Goal: Find specific page/section: Find specific page/section

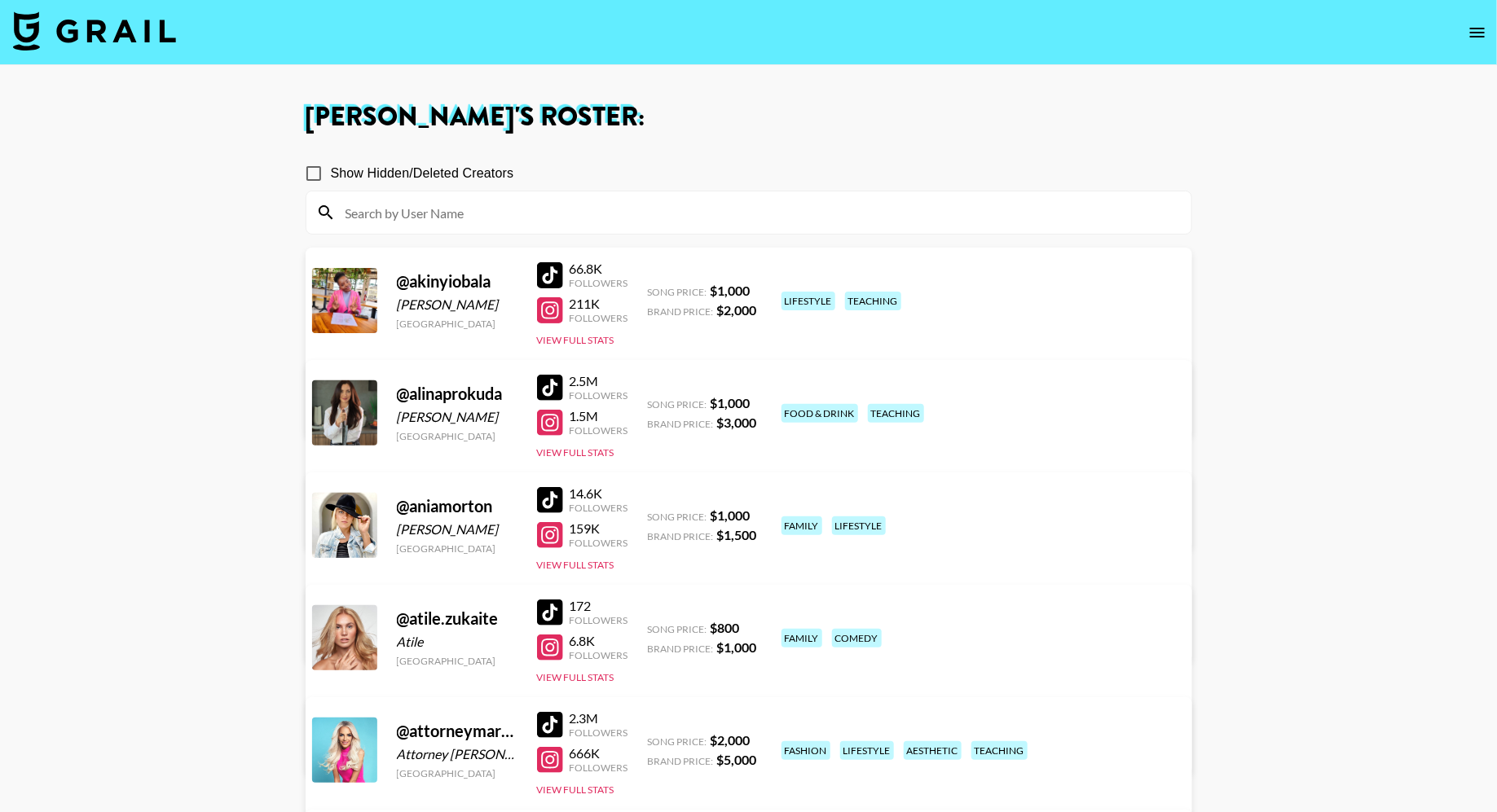
click at [140, 42] on img at bounding box center [94, 31] width 163 height 39
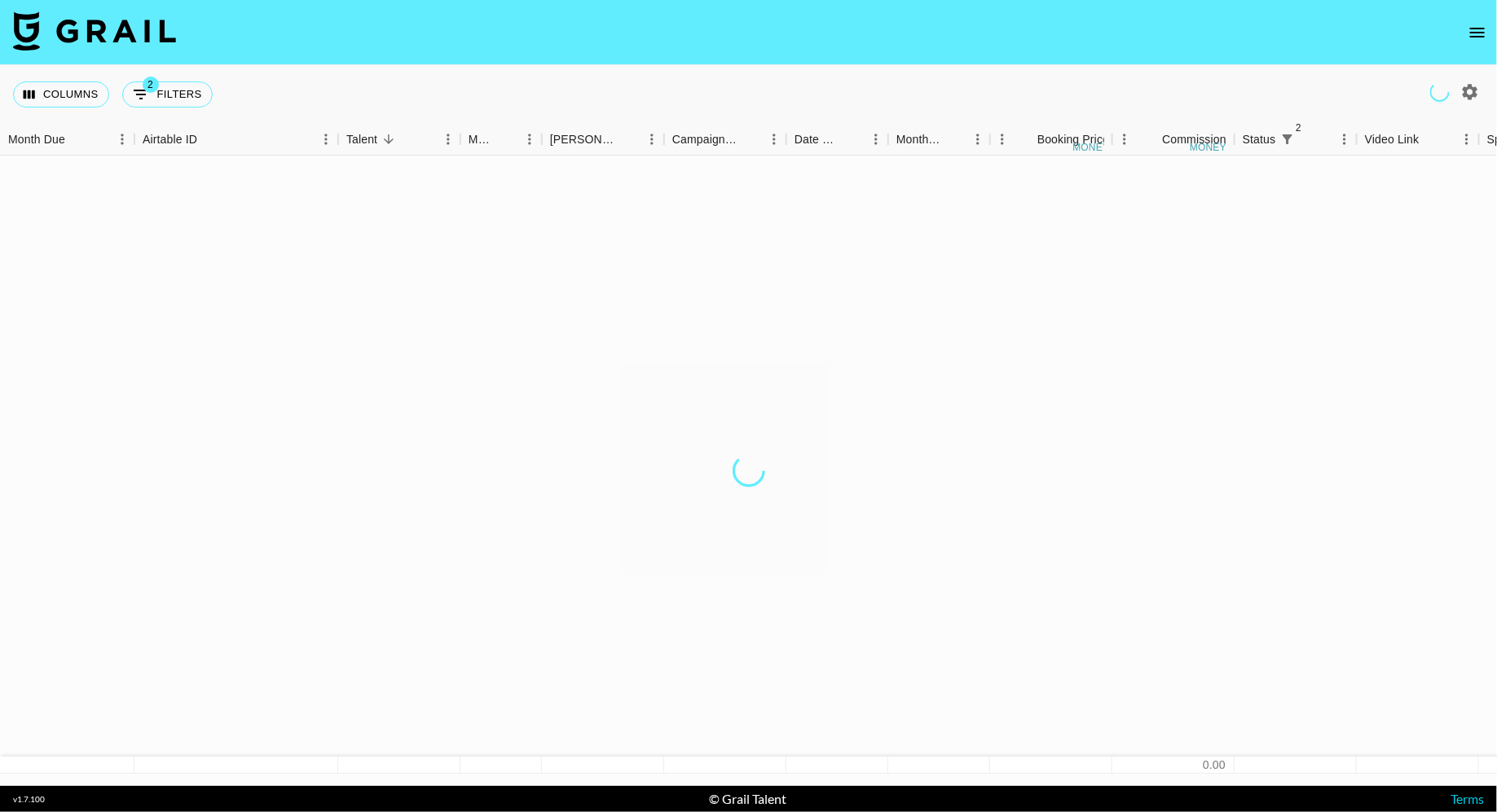
click at [132, 39] on img at bounding box center [94, 31] width 163 height 39
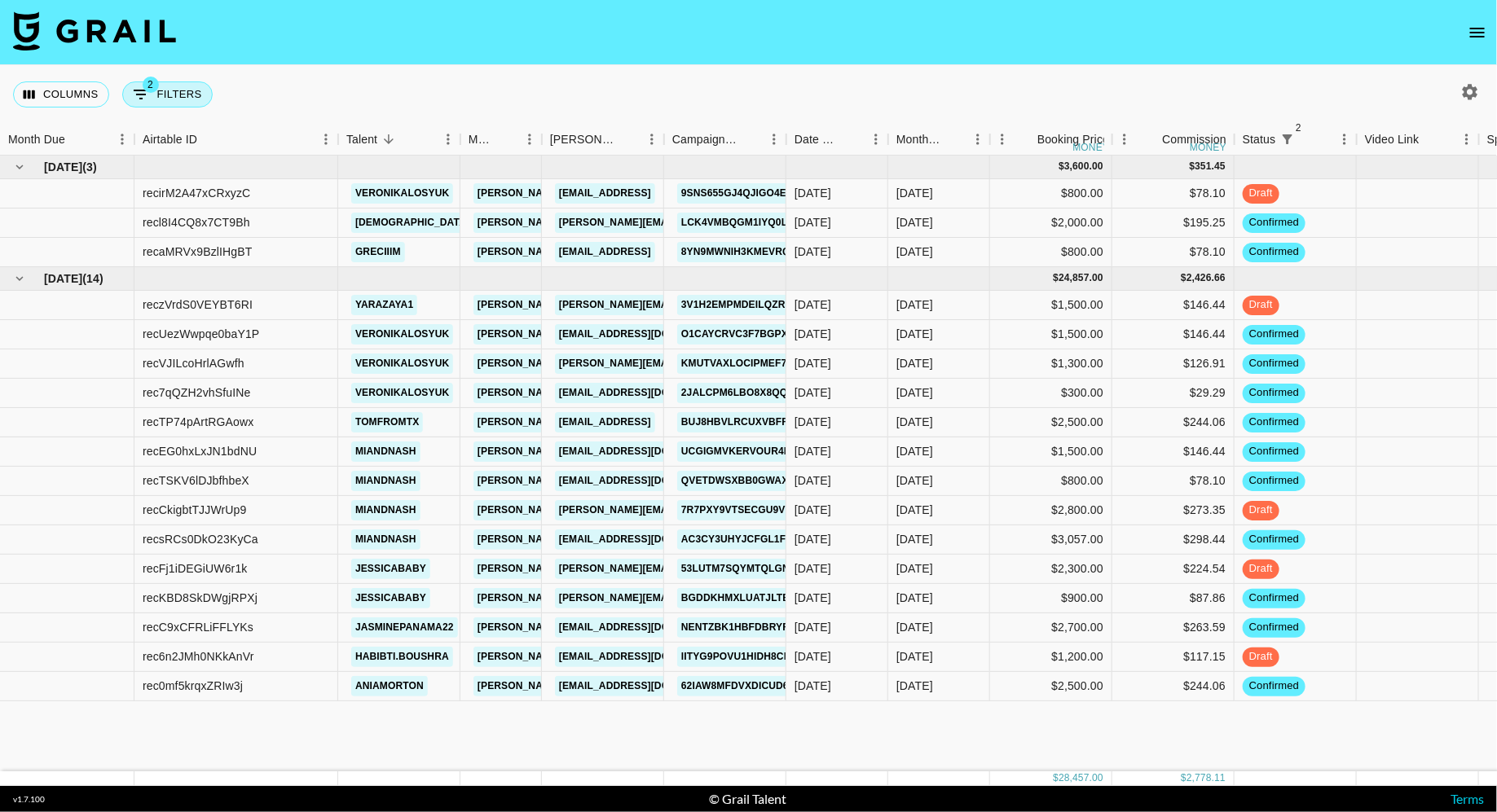
click at [184, 86] on button "2 Filters" at bounding box center [167, 94] width 90 height 26
select select "status"
select select "isNotAnyOf"
select select "status"
select select "not"
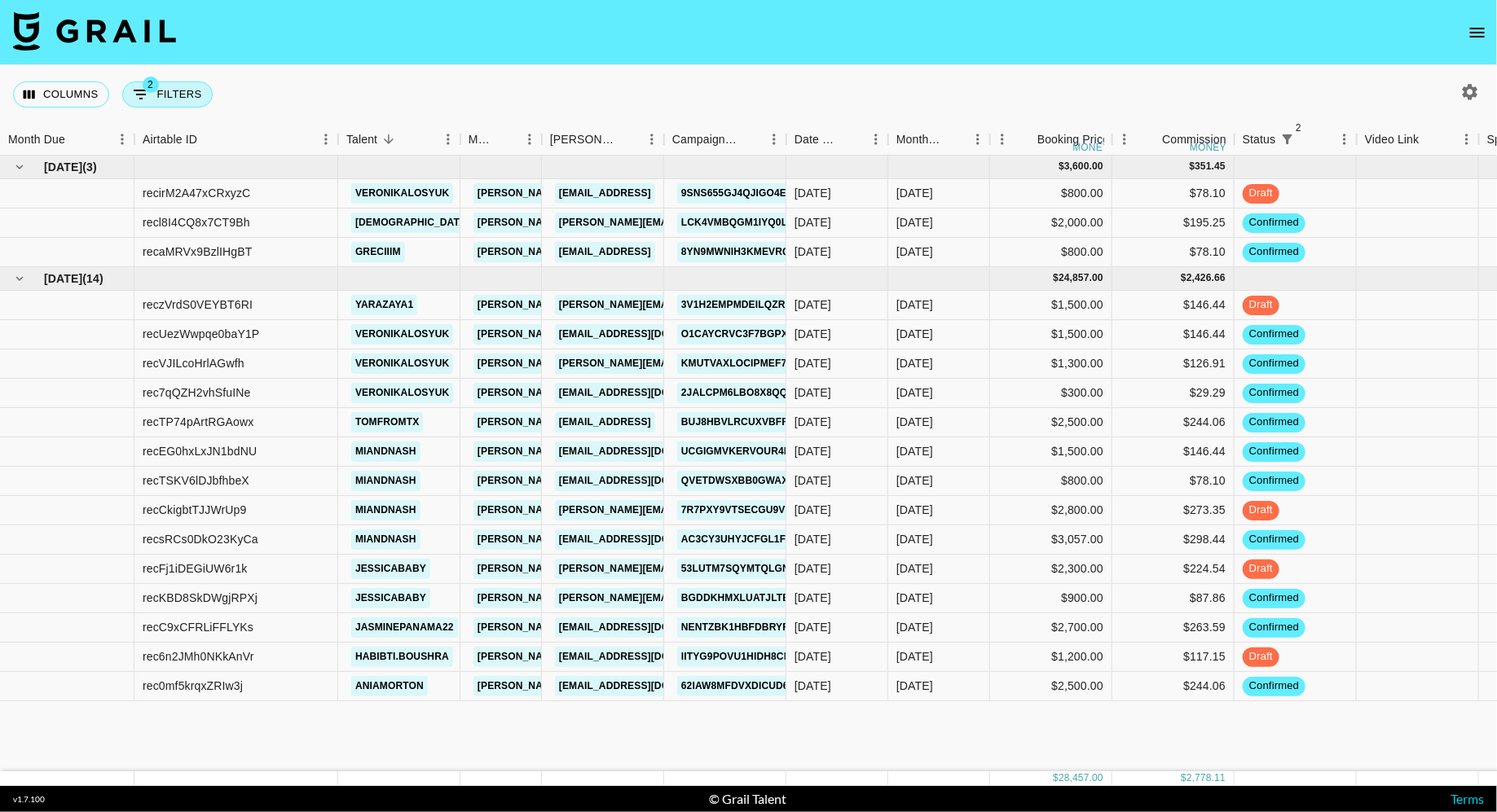
select select "approved"
select select "clientId"
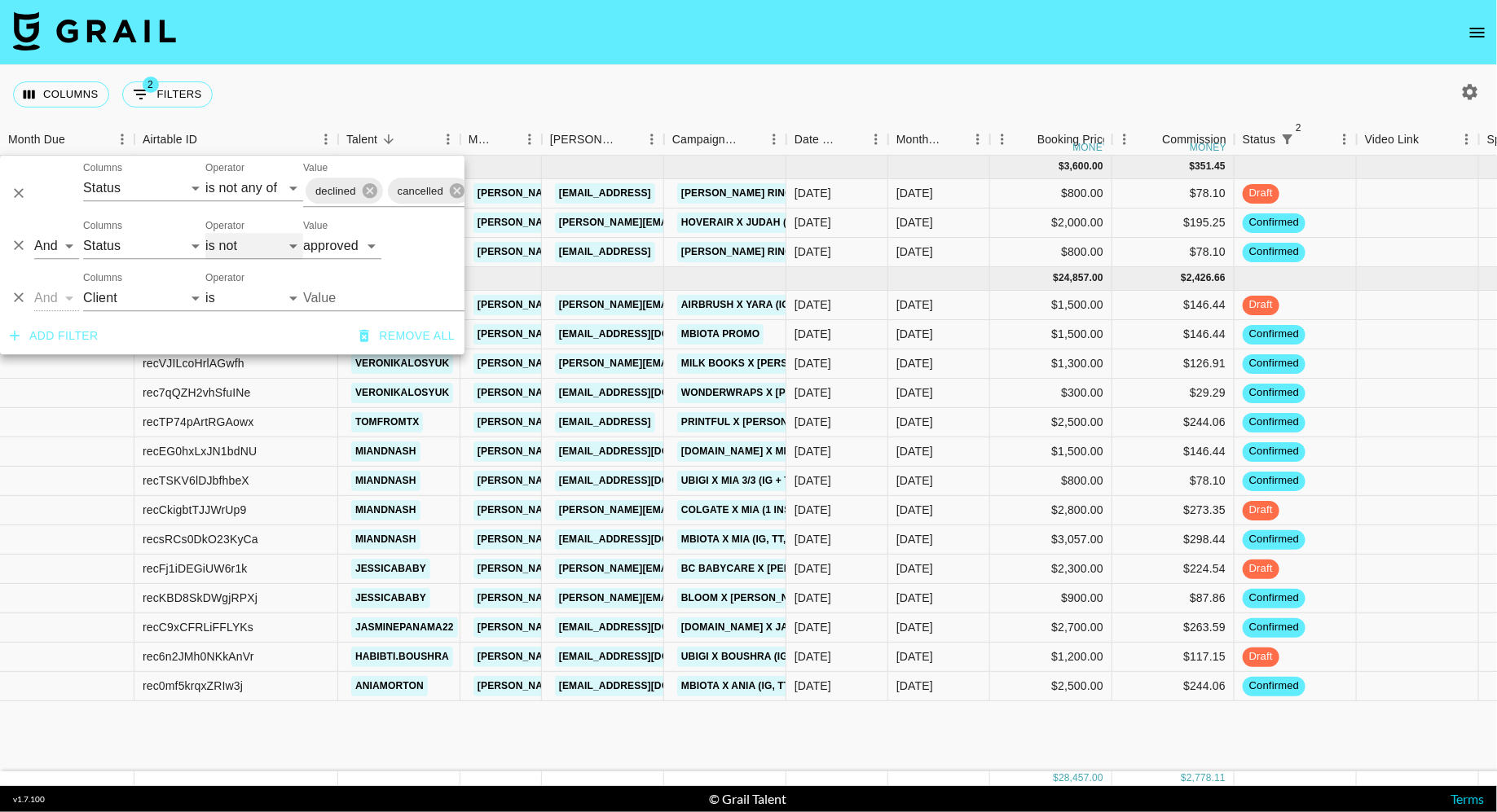
click at [247, 246] on select "is is not is any of is not any of" at bounding box center [254, 245] width 98 height 26
select select "is"
click at [205, 233] on select "is is not is any of is not any of" at bounding box center [254, 245] width 98 height 26
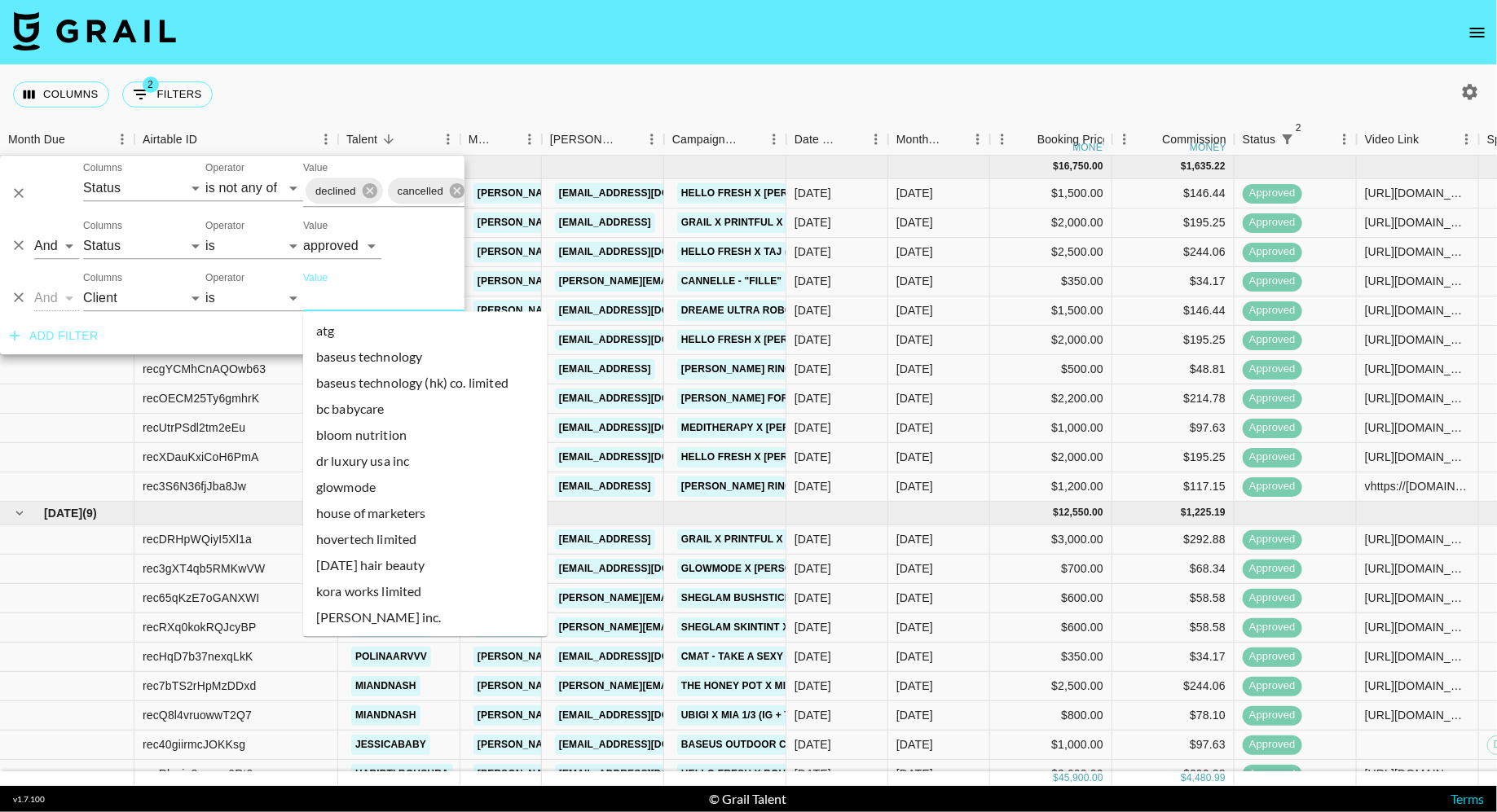
click at [365, 299] on input "Value" at bounding box center [413, 297] width 220 height 25
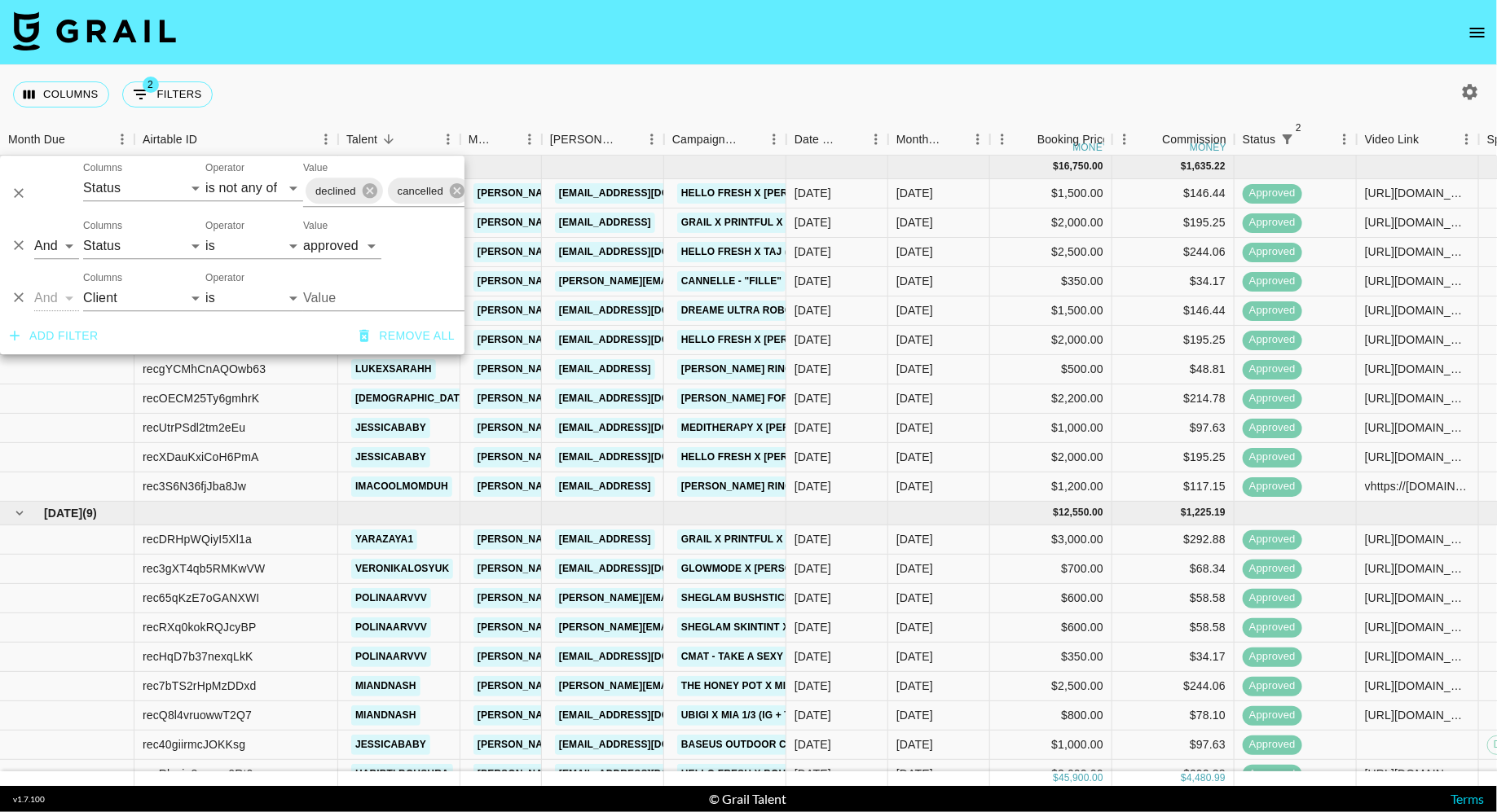
click at [365, 299] on input "Value" at bounding box center [413, 297] width 220 height 25
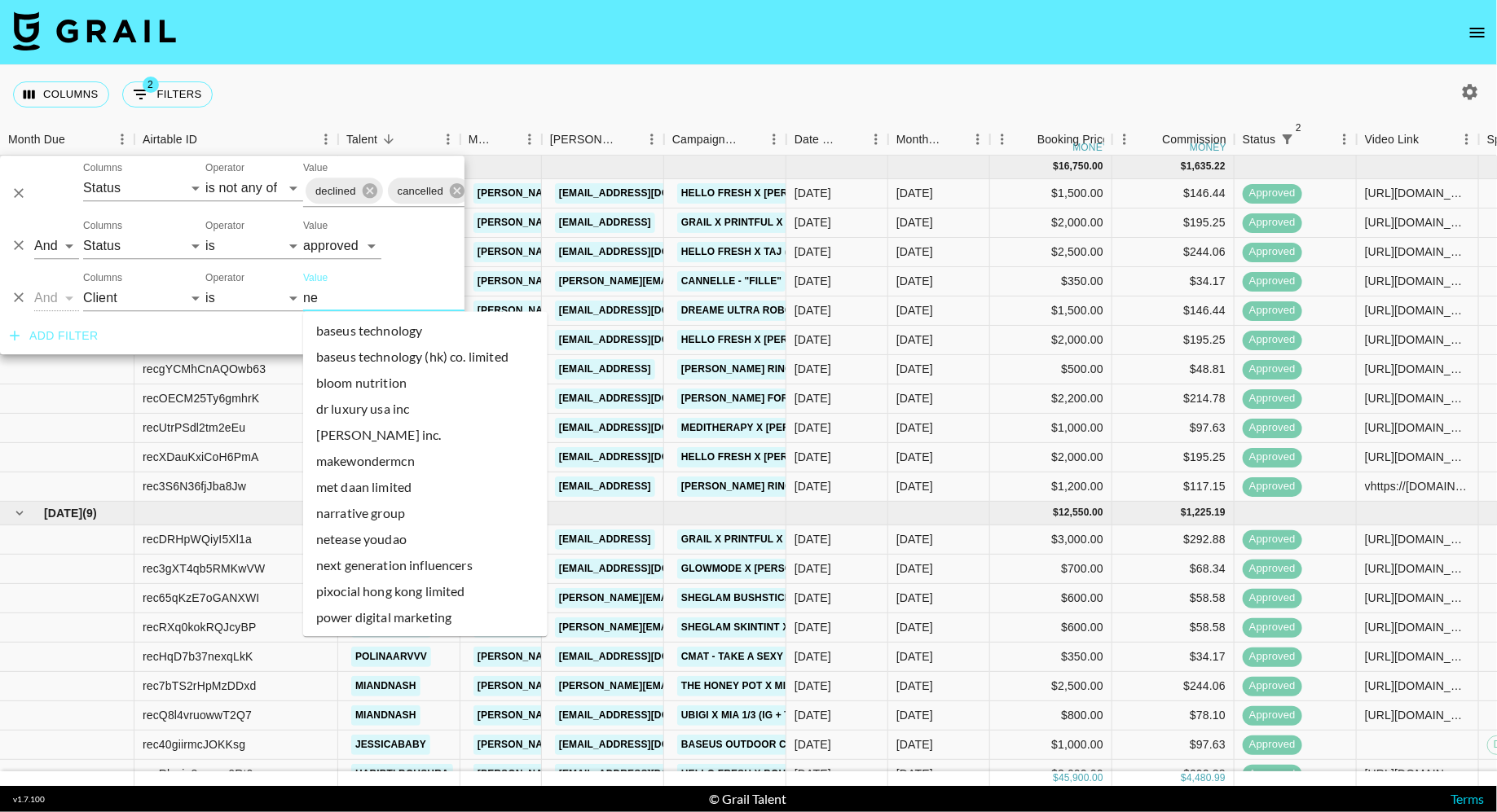
type input "net"
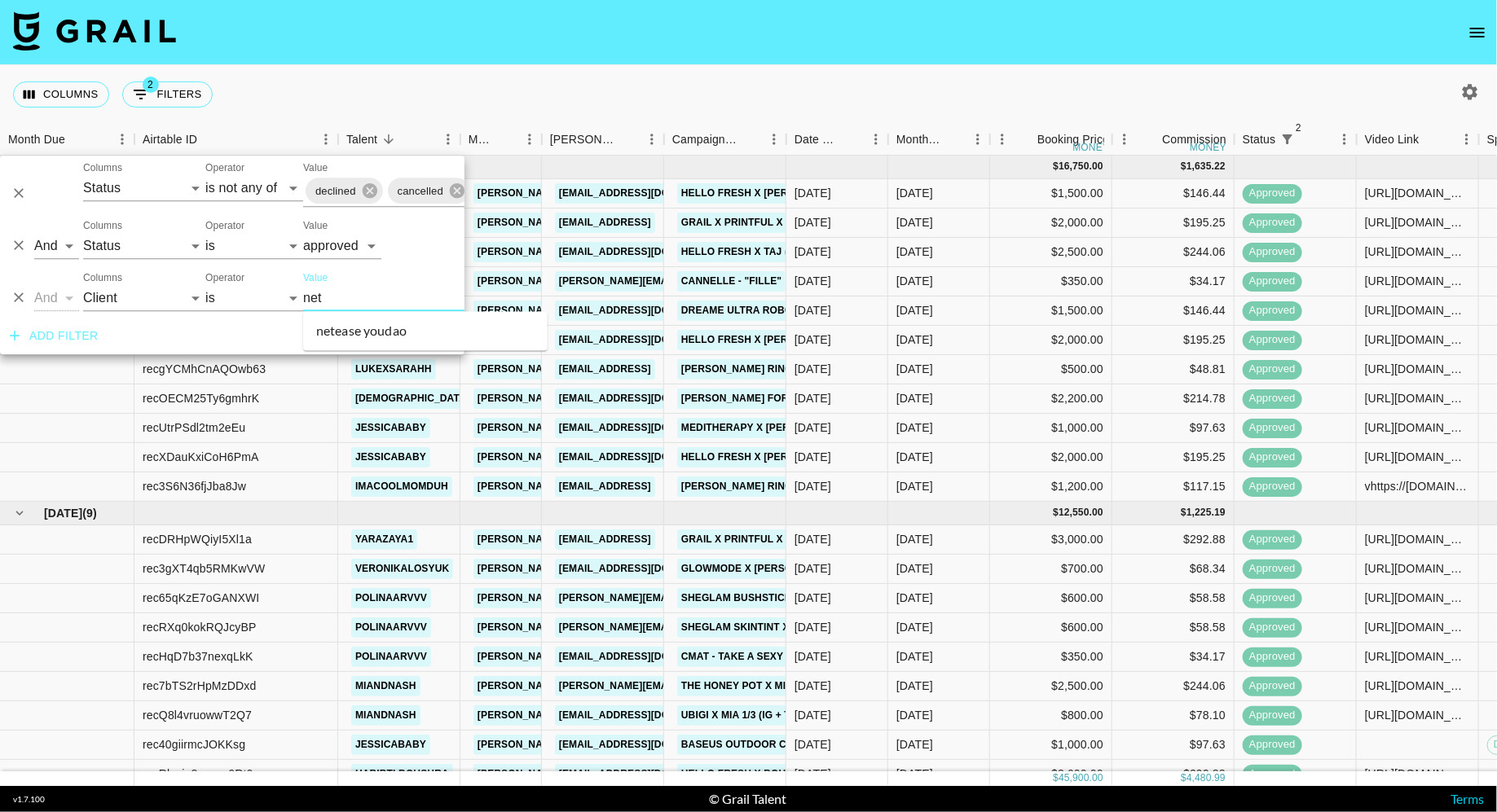
click at [371, 329] on li "netease youdao" at bounding box center [425, 331] width 245 height 26
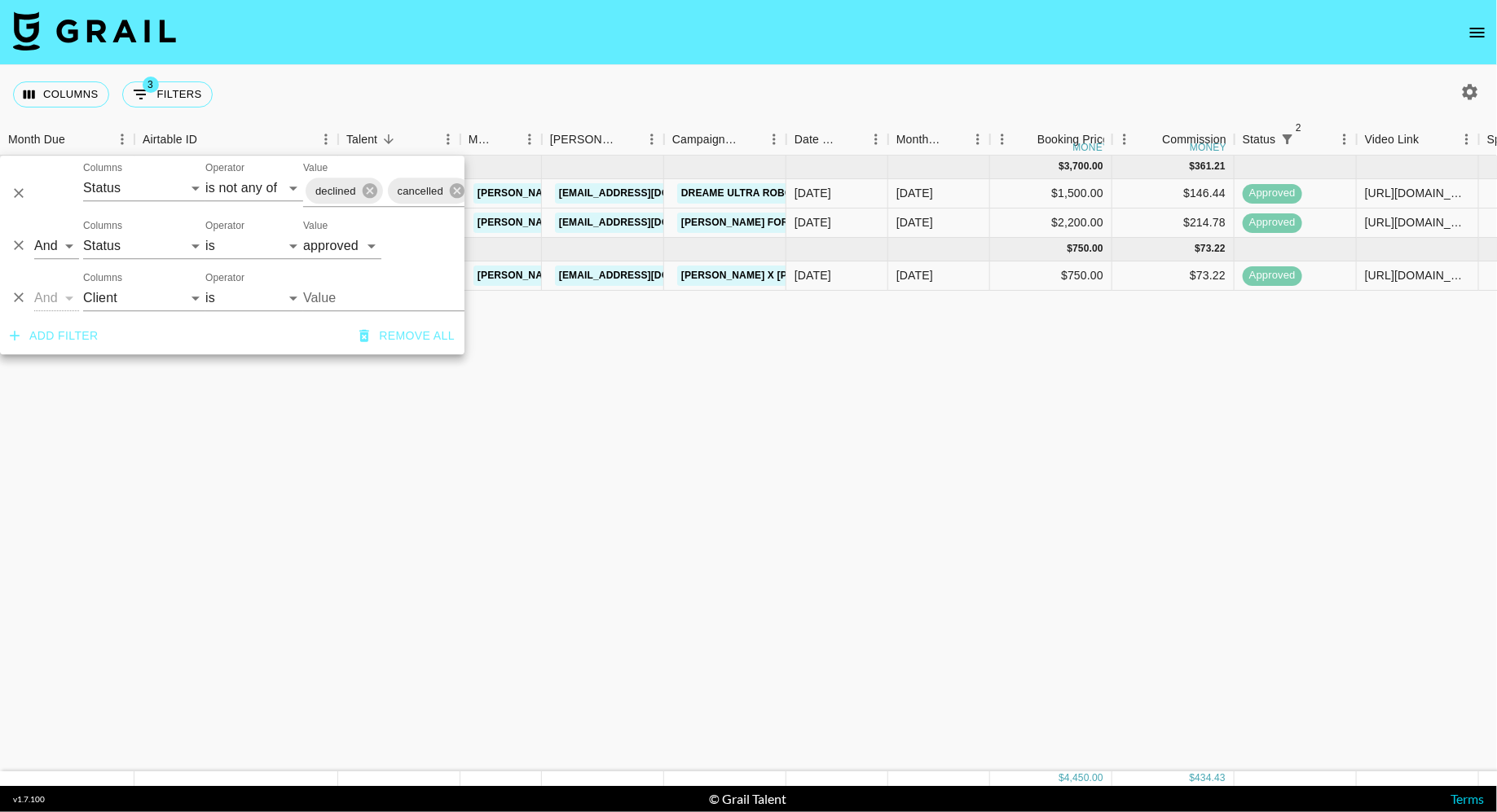
type input "NetEase YouDao"
click at [627, 81] on div "Columns 3 Filters + Booking" at bounding box center [748, 94] width 1497 height 58
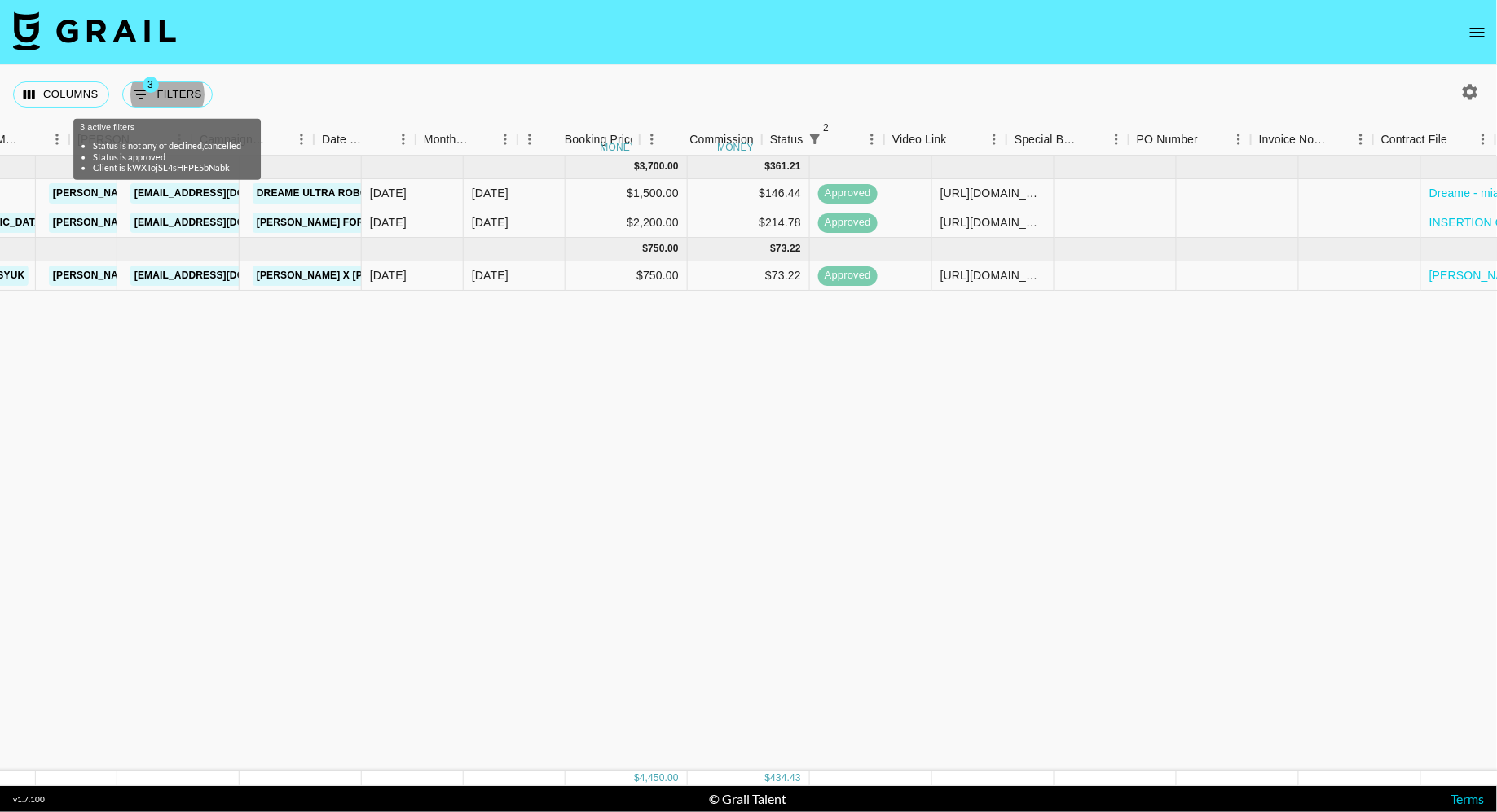
scroll to position [0, 727]
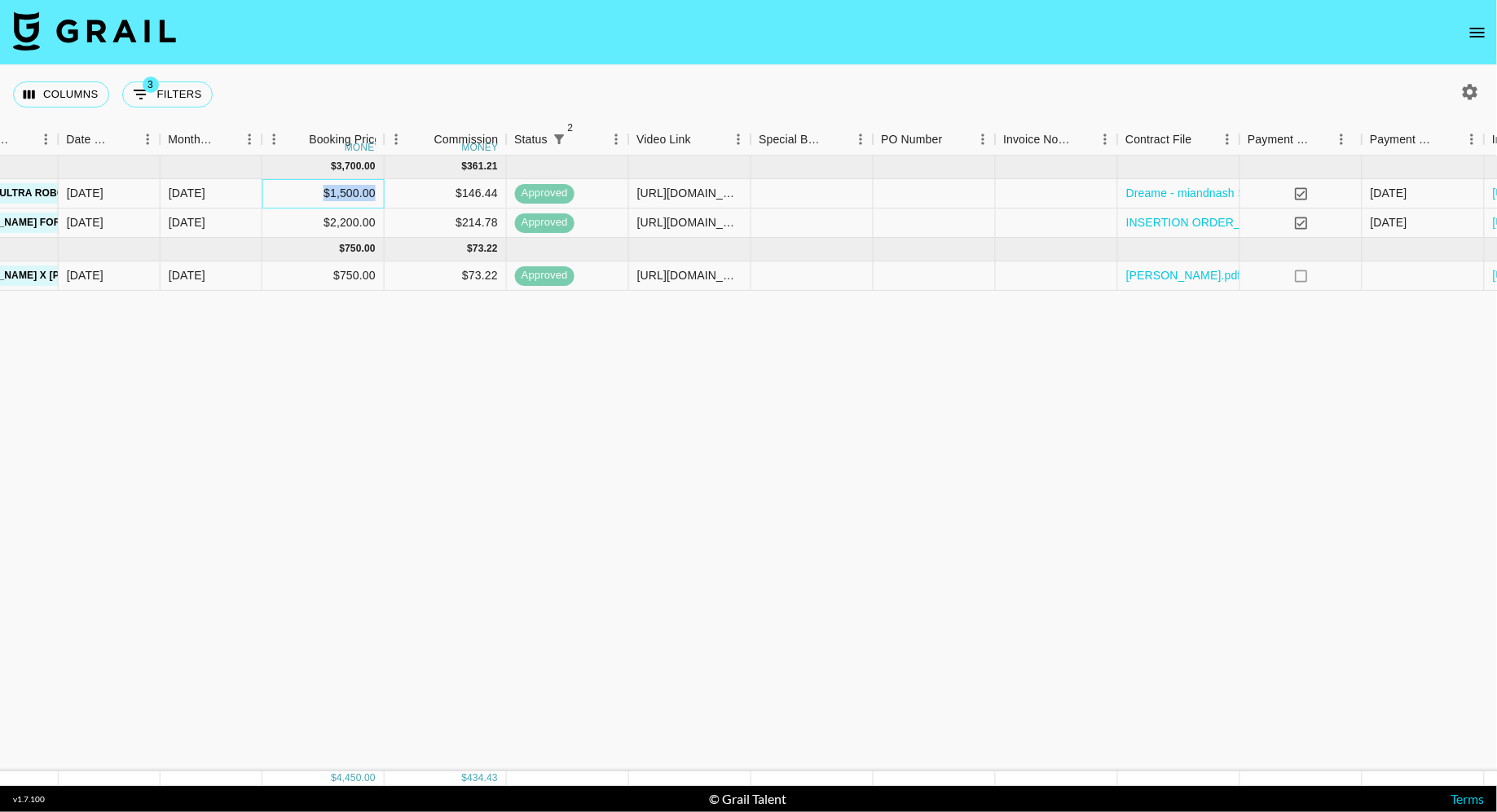
drag, startPoint x: 377, startPoint y: 193, endPoint x: 300, endPoint y: 193, distance: 77.0
click at [300, 193] on div "$1,500.00" at bounding box center [324, 194] width 122 height 29
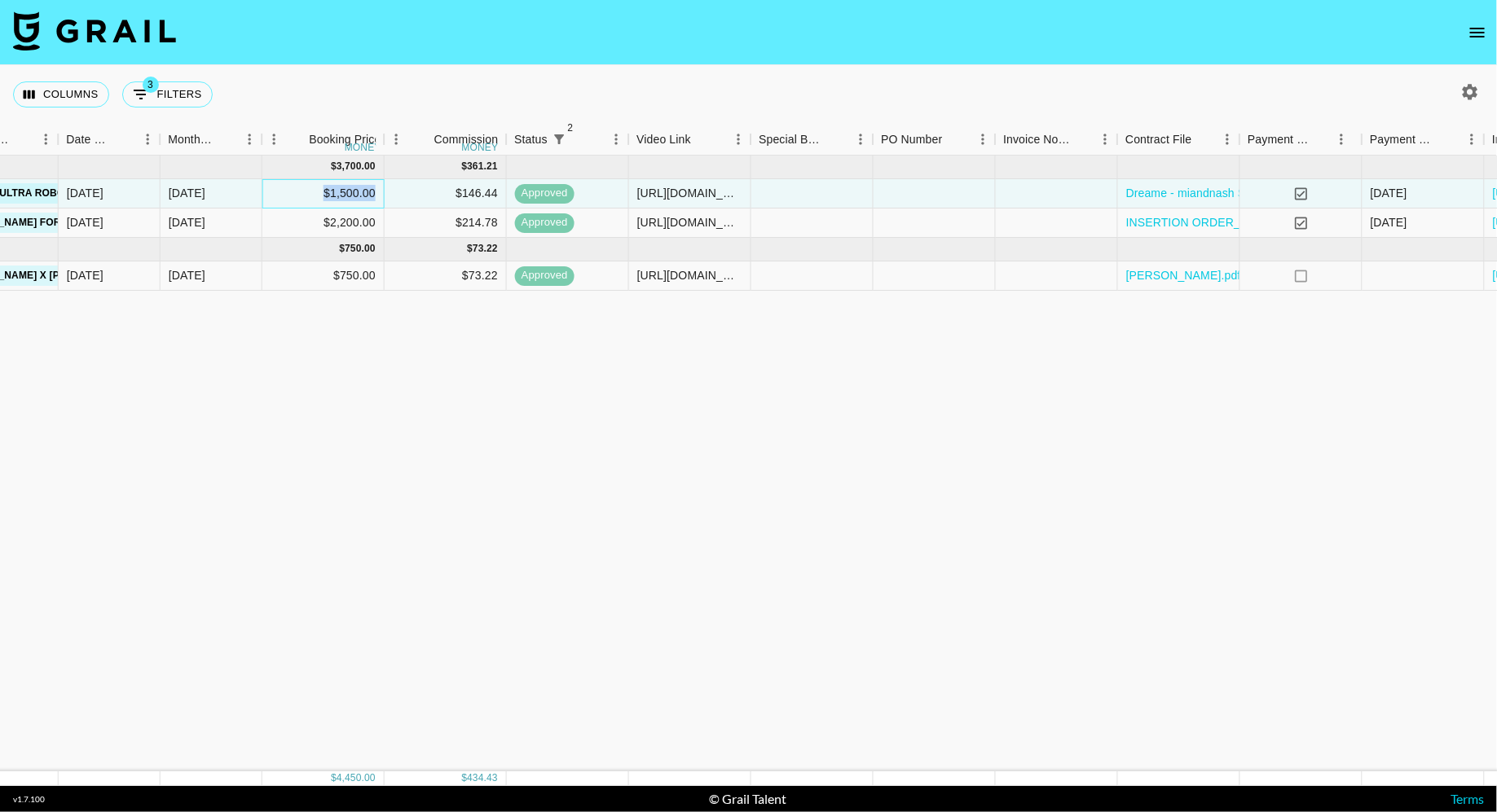
copy div "$1,500.00"
